Goal: Information Seeking & Learning: Learn about a topic

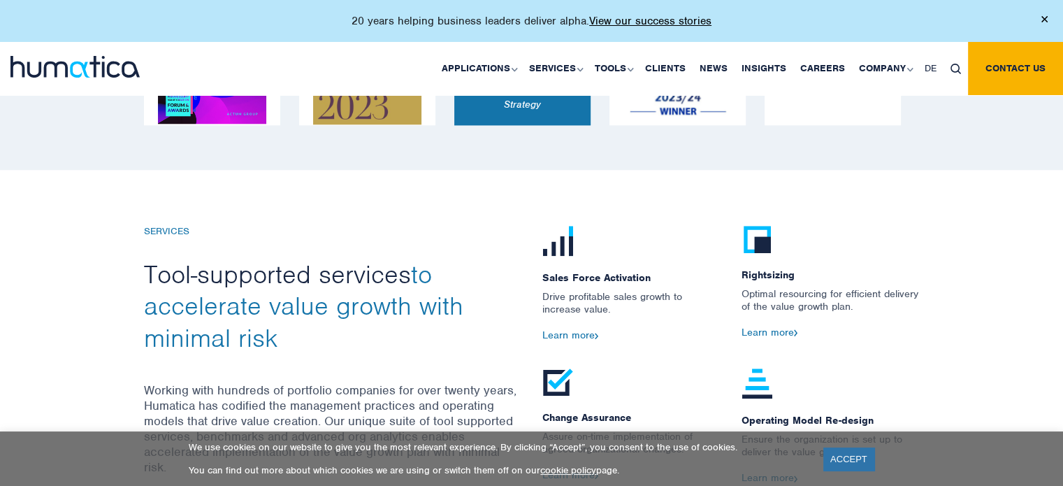
scroll to position [1328, 0]
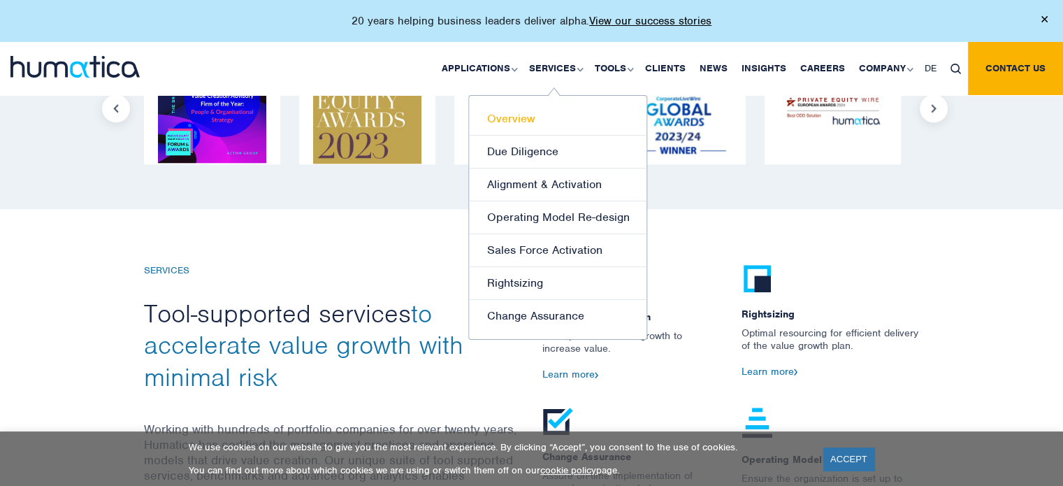
click at [521, 115] on link "Overview" at bounding box center [558, 119] width 178 height 33
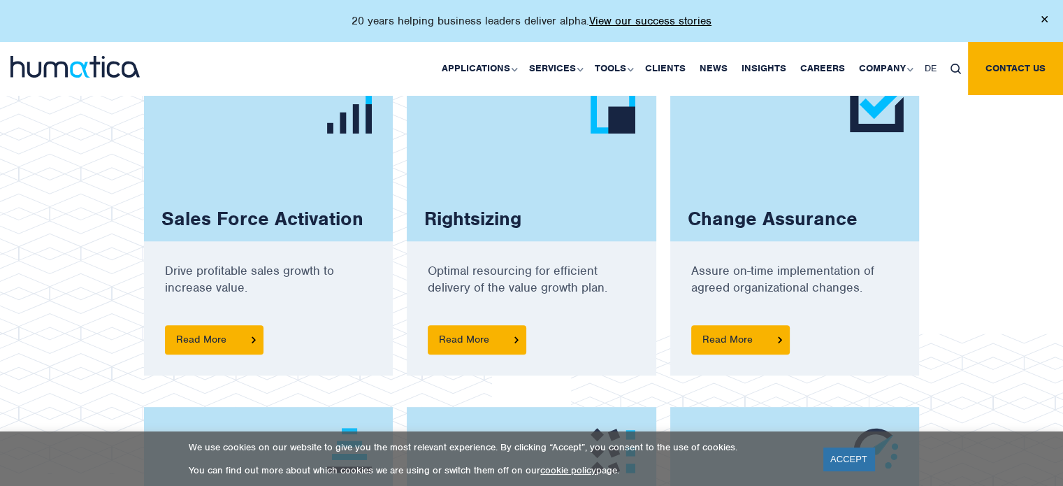
scroll to position [979, 0]
